Goal: Task Accomplishment & Management: Manage account settings

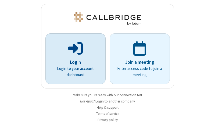
click at [73, 62] on p "Login" at bounding box center [75, 62] width 45 height 7
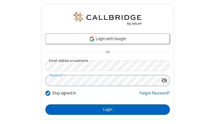
click at [106, 110] on button "Login" at bounding box center [107, 109] width 125 height 11
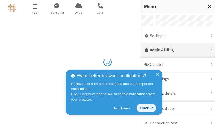
click at [176, 50] on link "Admin & billing" at bounding box center [177, 50] width 75 height 15
